Goal: Find specific page/section: Find specific page/section

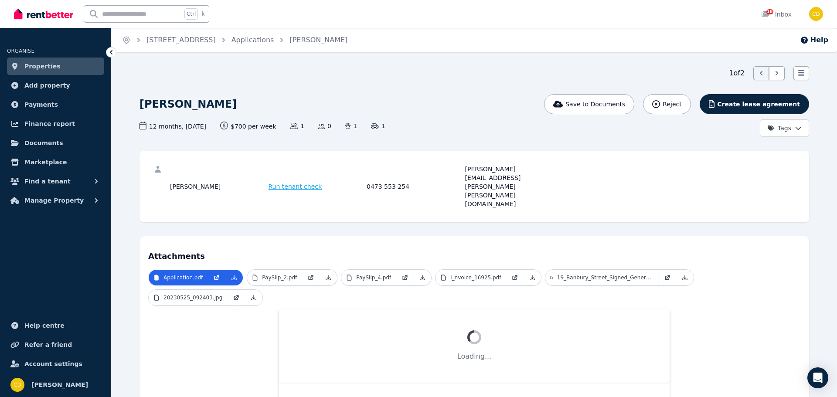
click at [123, 13] on input "text" at bounding box center [133, 14] width 98 height 17
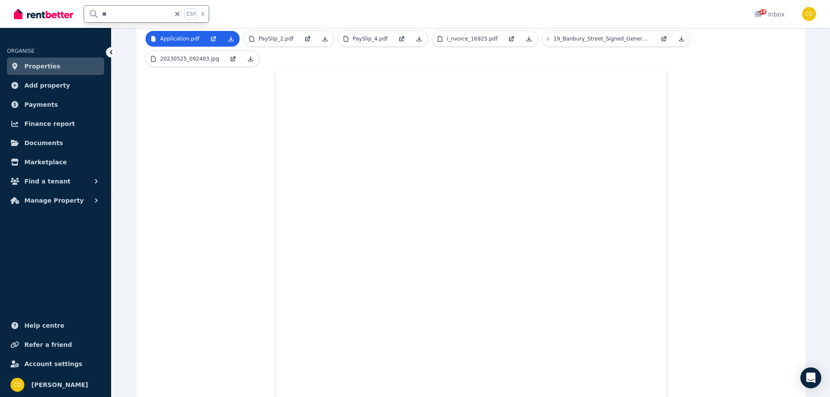
scroll to position [255, 0]
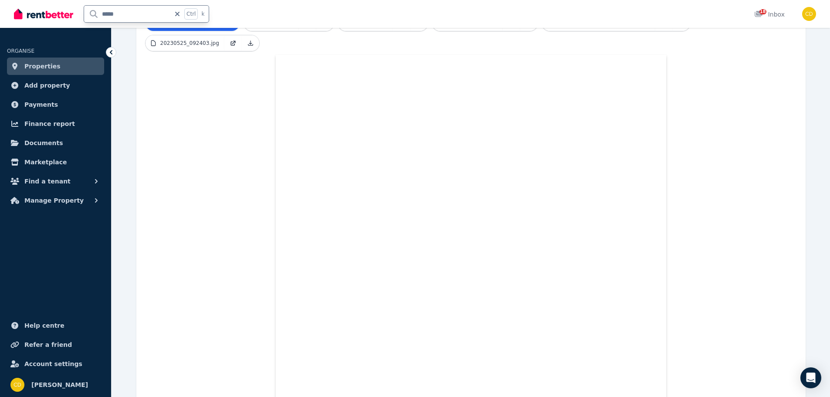
type input "******"
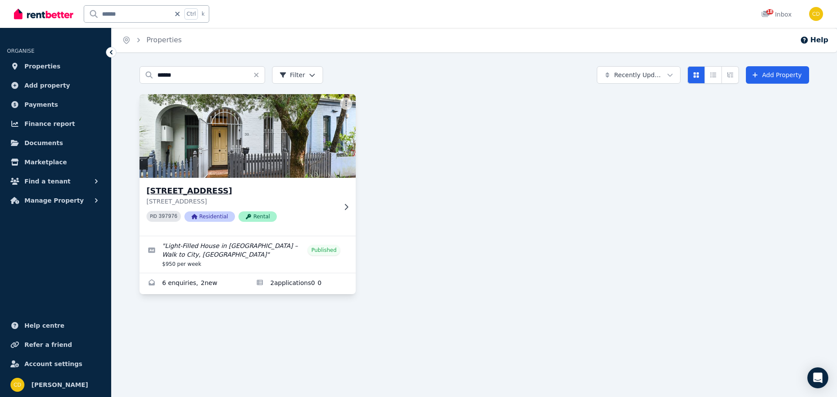
click at [345, 210] on icon at bounding box center [346, 207] width 3 height 6
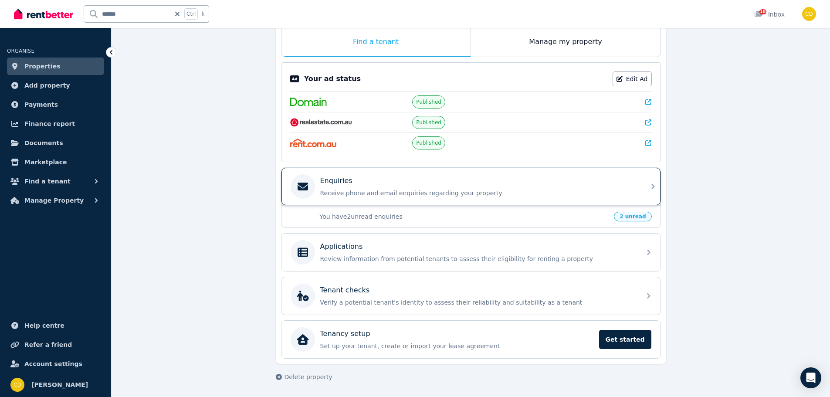
scroll to position [116, 0]
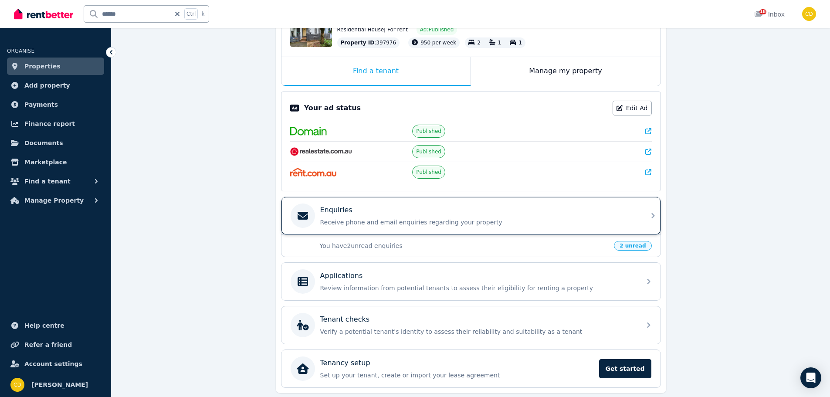
click at [604, 213] on div "Enquiries" at bounding box center [478, 210] width 316 height 10
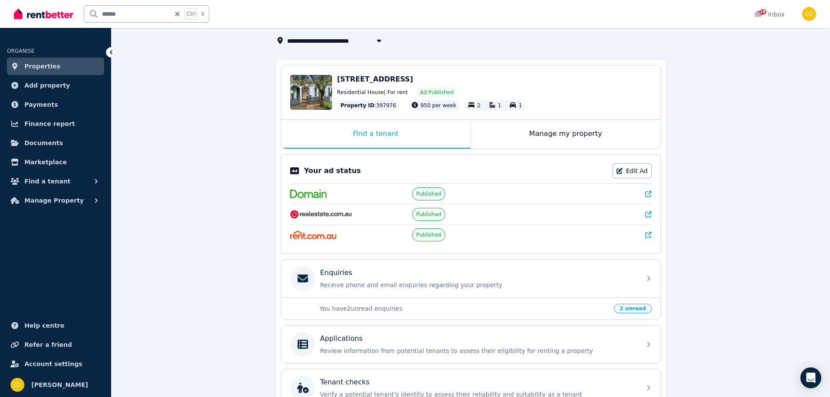
scroll to position [58, 0]
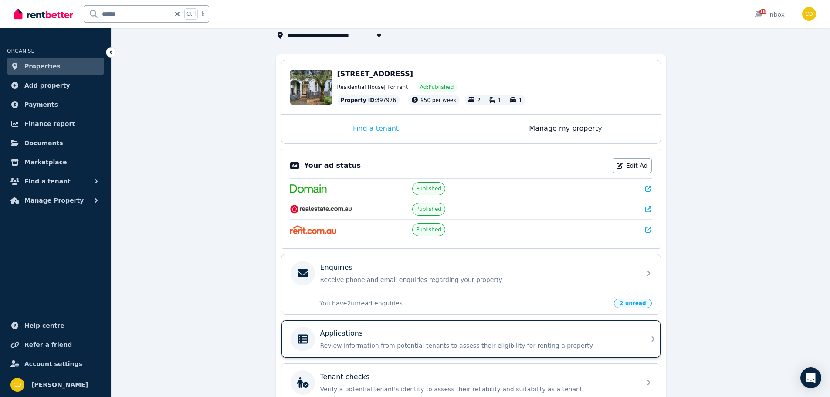
click at [550, 334] on div "Applications" at bounding box center [478, 333] width 316 height 10
